Goal: Transaction & Acquisition: Purchase product/service

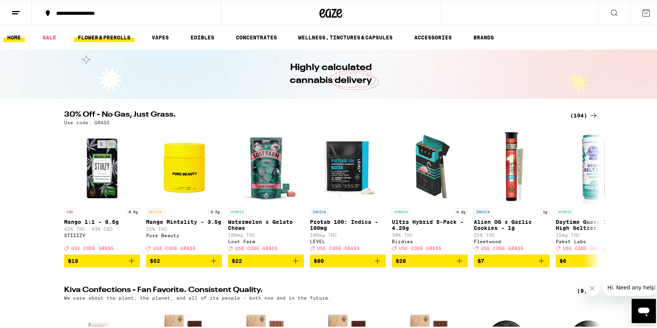
click at [128, 37] on link "FLOWER & PREROLLS" at bounding box center [104, 36] width 60 height 9
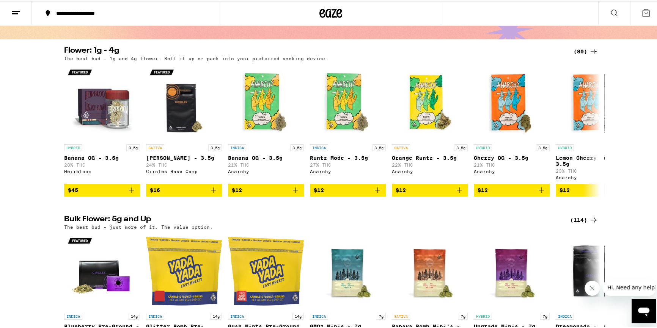
scroll to position [34, 0]
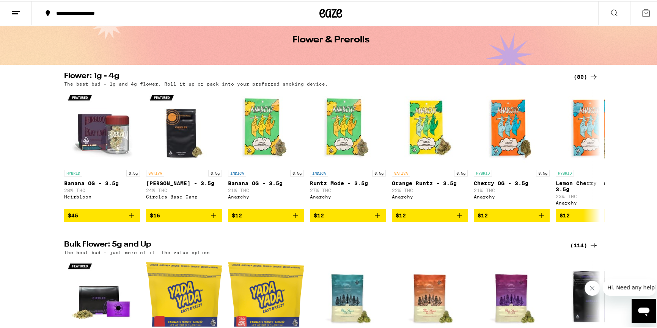
click at [580, 75] on div "(80)" at bounding box center [585, 75] width 25 height 9
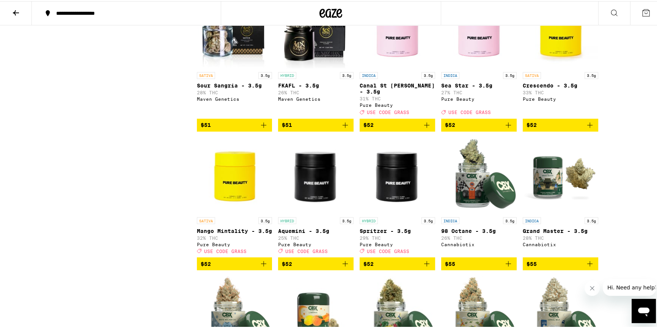
scroll to position [1585, 0]
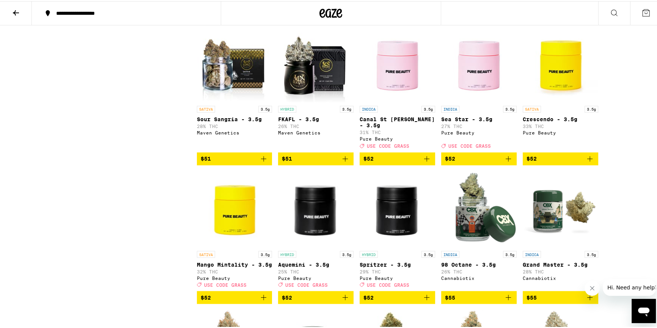
click at [424, 160] on icon "Add to bag" at bounding box center [426, 157] width 5 height 5
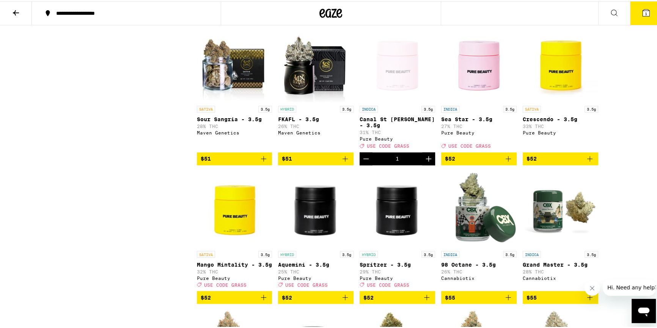
scroll to position [1620, 0]
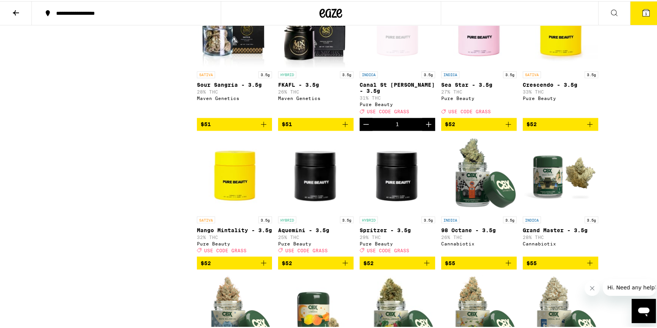
click at [259, 267] on icon "Add to bag" at bounding box center [263, 261] width 9 height 9
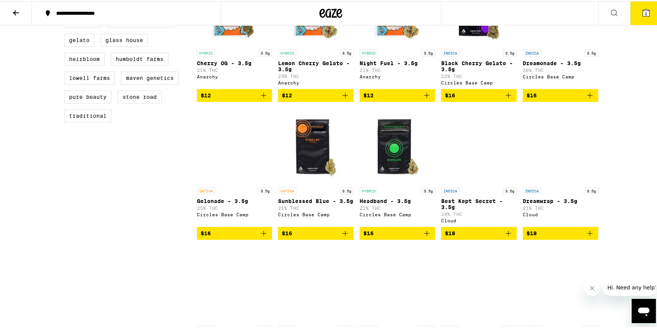
scroll to position [0, 0]
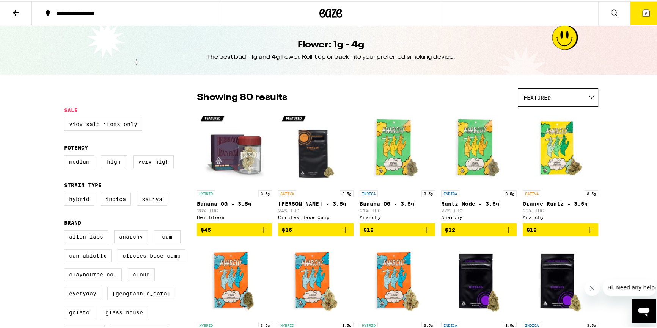
click at [16, 10] on icon at bounding box center [15, 11] width 9 height 9
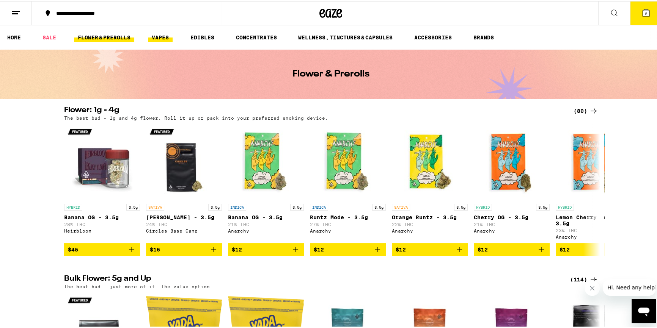
click at [161, 37] on link "VAPES" at bounding box center [160, 36] width 25 height 9
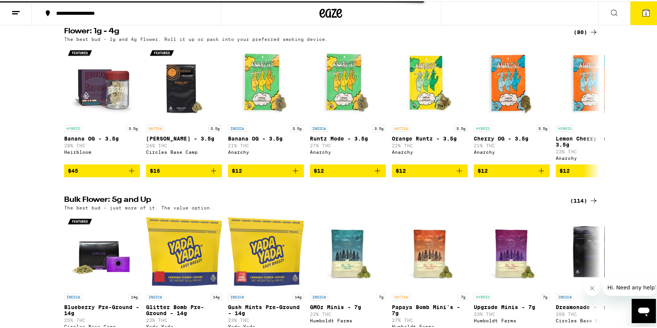
scroll to position [103, 0]
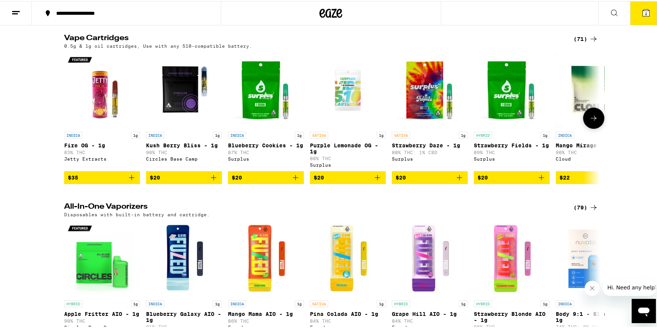
scroll to position [345, 0]
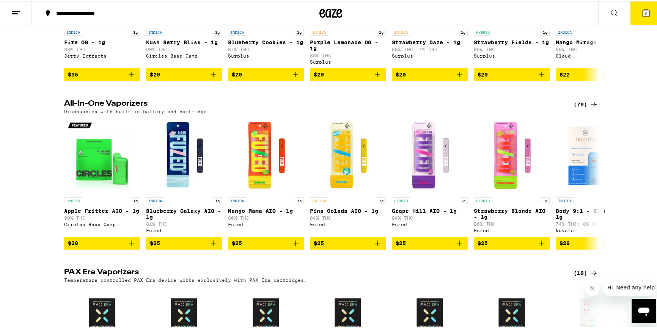
click at [579, 108] on div "(79)" at bounding box center [585, 103] width 25 height 9
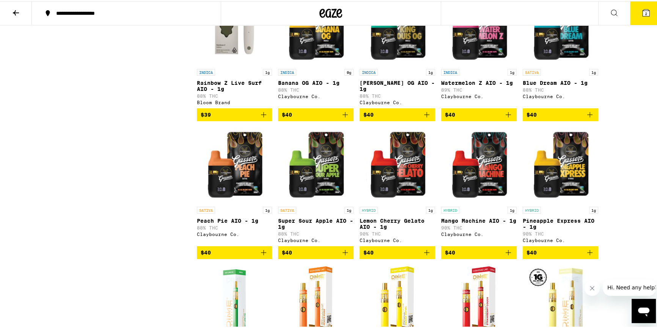
scroll to position [1819, 0]
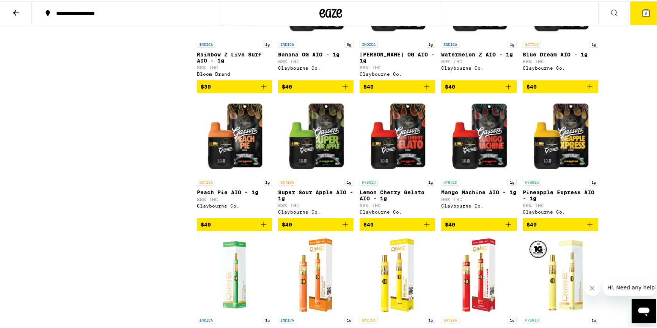
click at [260, 228] on icon "Add to bag" at bounding box center [263, 223] width 9 height 9
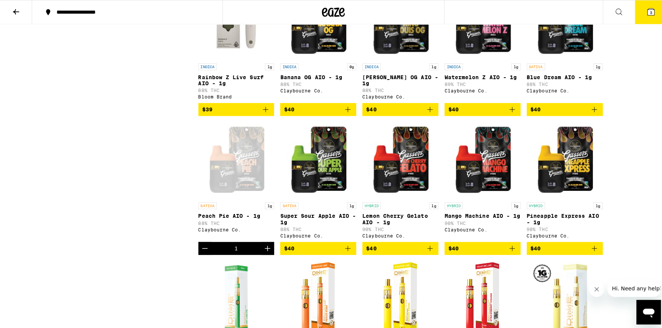
scroll to position [1785, 0]
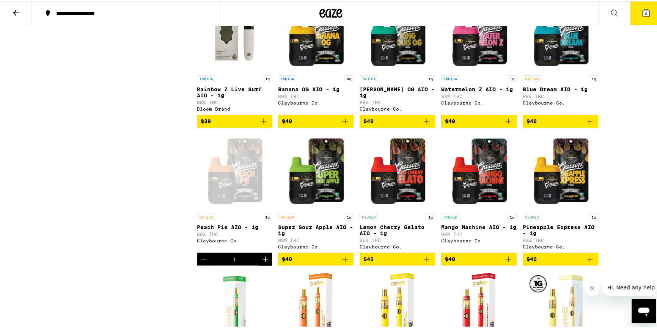
click at [644, 12] on icon at bounding box center [645, 11] width 7 height 7
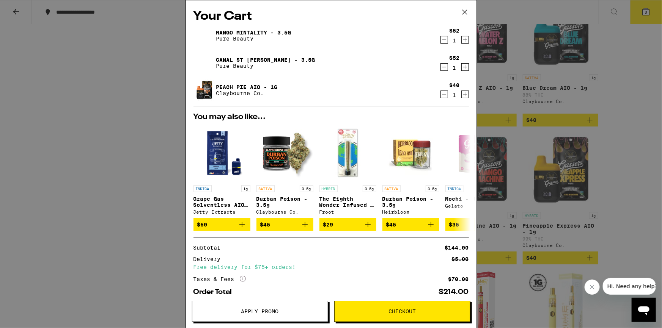
click at [284, 308] on button "Apply Promo" at bounding box center [260, 311] width 136 height 21
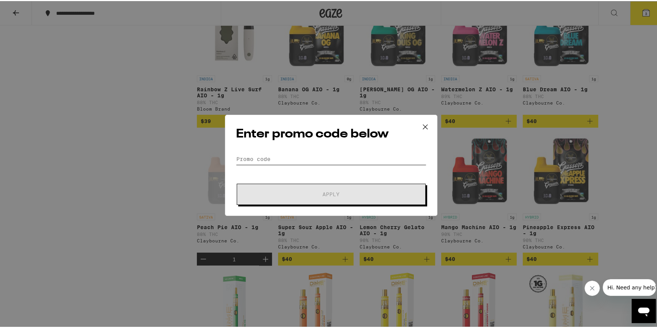
click at [291, 158] on input "Promo Code" at bounding box center [331, 157] width 190 height 11
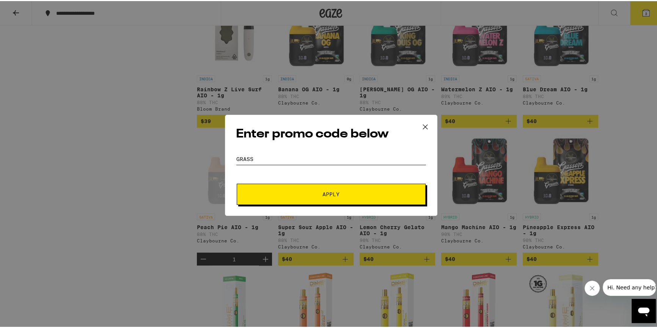
type input "grass"
click at [317, 191] on span "Apply" at bounding box center [331, 193] width 136 height 5
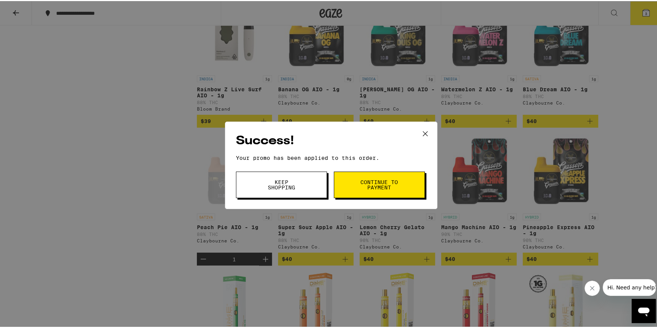
click at [312, 183] on button "Keep Shopping" at bounding box center [281, 184] width 91 height 27
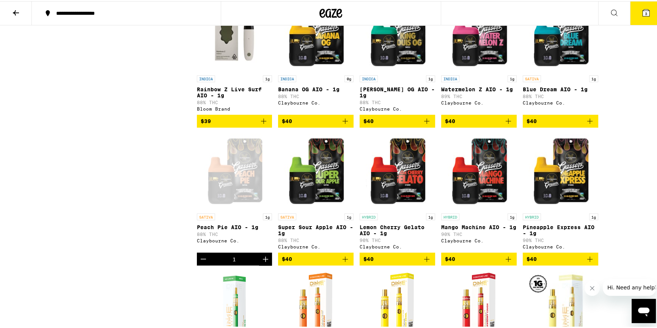
click at [637, 17] on button "3" at bounding box center [646, 12] width 32 height 24
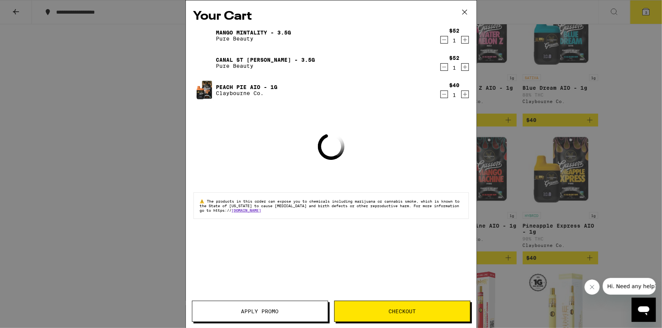
click at [422, 307] on button "Checkout" at bounding box center [402, 311] width 136 height 21
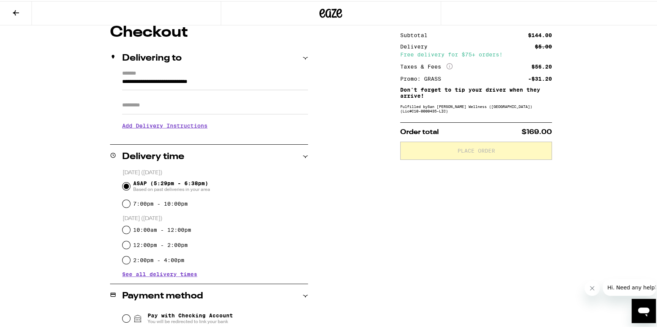
scroll to position [69, 0]
click at [16, 10] on icon at bounding box center [15, 11] width 9 height 9
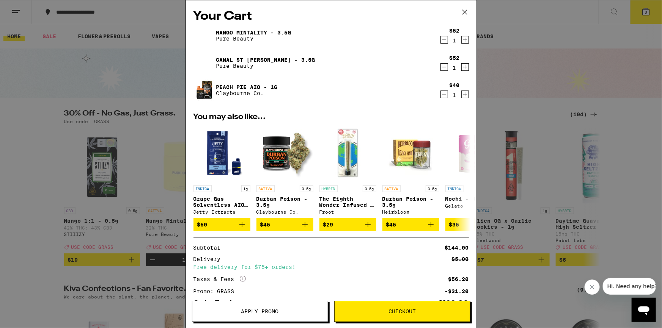
click at [441, 38] on icon "Decrement" at bounding box center [444, 39] width 7 height 9
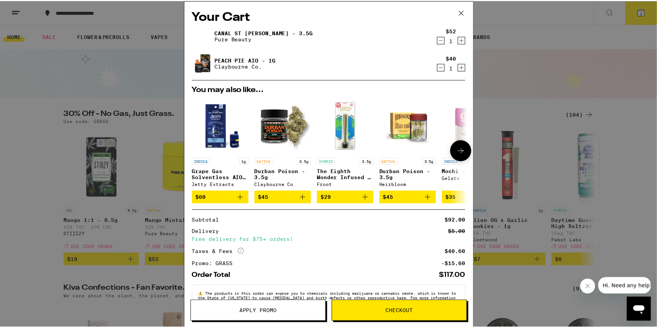
scroll to position [24, 0]
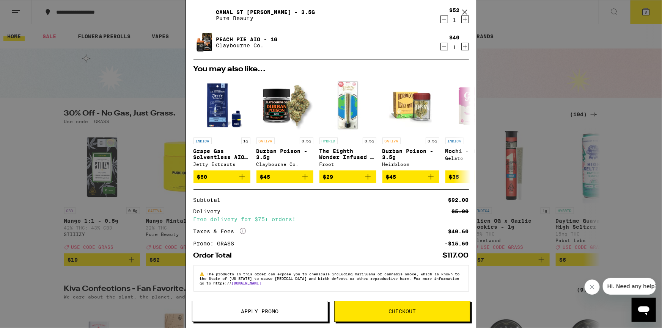
click at [391, 314] on span "Checkout" at bounding box center [401, 311] width 27 height 5
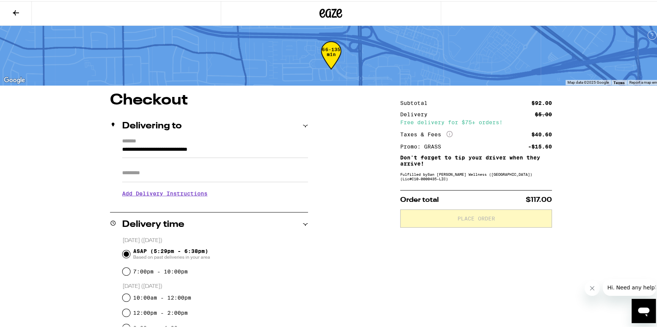
click at [174, 177] on input "Apt/Suite" at bounding box center [215, 172] width 186 height 18
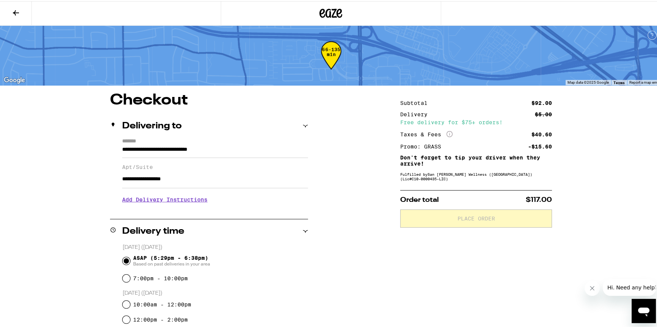
drag, startPoint x: 196, startPoint y: 181, endPoint x: 144, endPoint y: 185, distance: 51.4
click at [144, 185] on input "**********" at bounding box center [215, 178] width 186 height 18
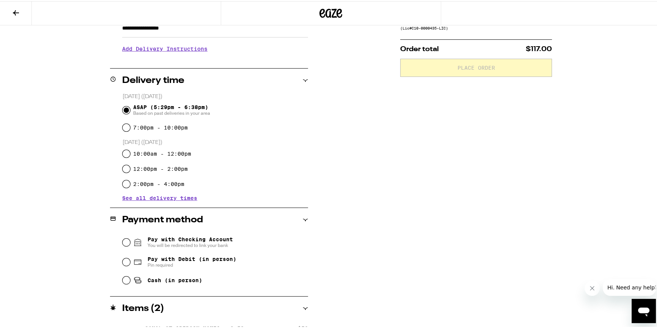
scroll to position [172, 0]
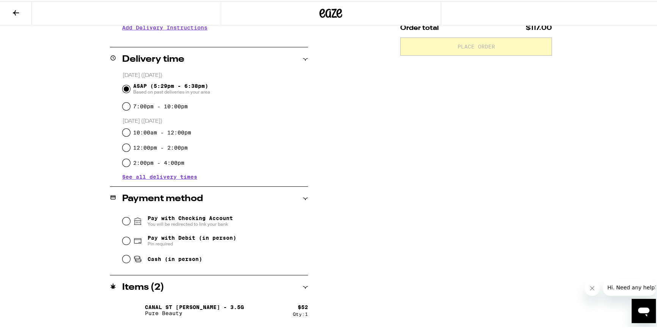
type input "**********"
click at [124, 240] on input "Pay with Debit (in person) Pin required" at bounding box center [126, 240] width 8 height 8
radio input "true"
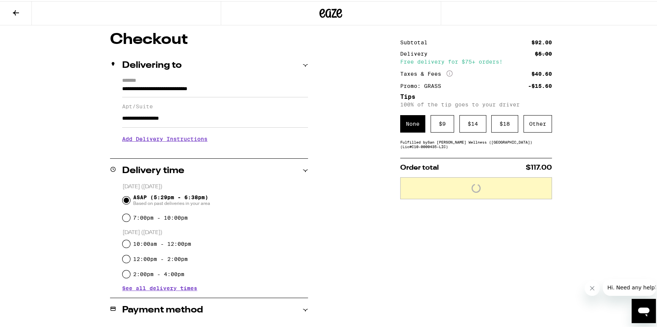
scroll to position [34, 0]
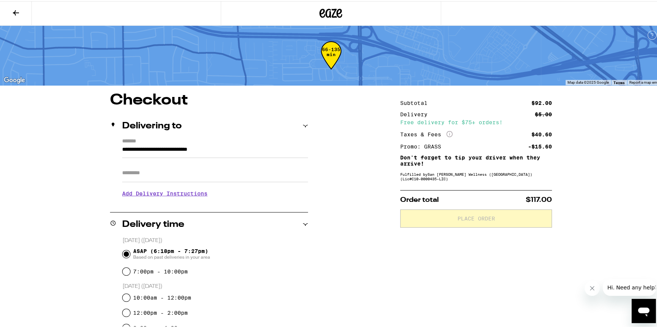
click at [147, 176] on input "Apt/Suite" at bounding box center [215, 172] width 186 height 18
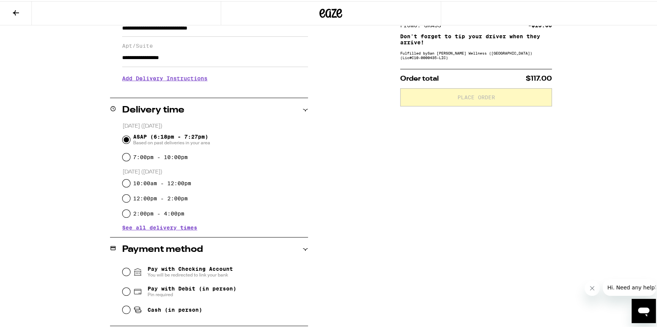
scroll to position [138, 0]
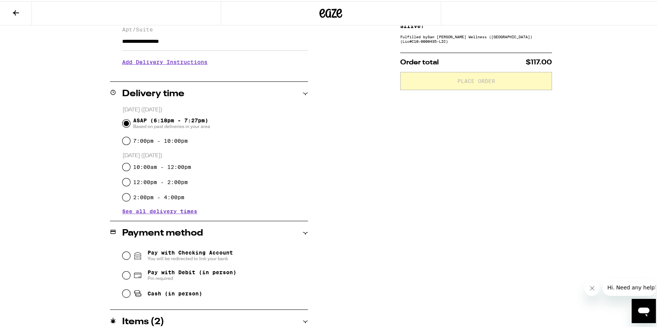
type input "**********"
click at [160, 272] on span "Pay with Debit (in person)" at bounding box center [191, 271] width 89 height 6
click at [130, 272] on input "Pay with Debit (in person) Pin required" at bounding box center [126, 275] width 8 height 8
radio input "true"
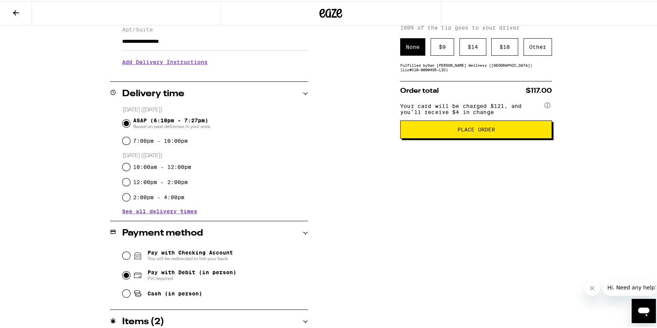
click at [458, 130] on span "Place Order" at bounding box center [476, 128] width 38 height 5
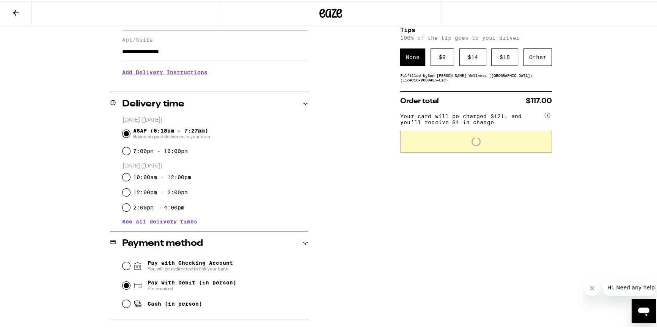
scroll to position [34, 0]
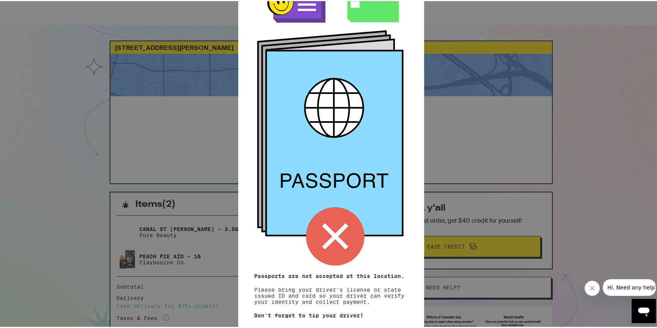
click at [432, 42] on div "Remember! Bring your ID and card Passports are not accepted at this location. P…" at bounding box center [331, 164] width 662 height 328
